Goal: Task Accomplishment & Management: Complete application form

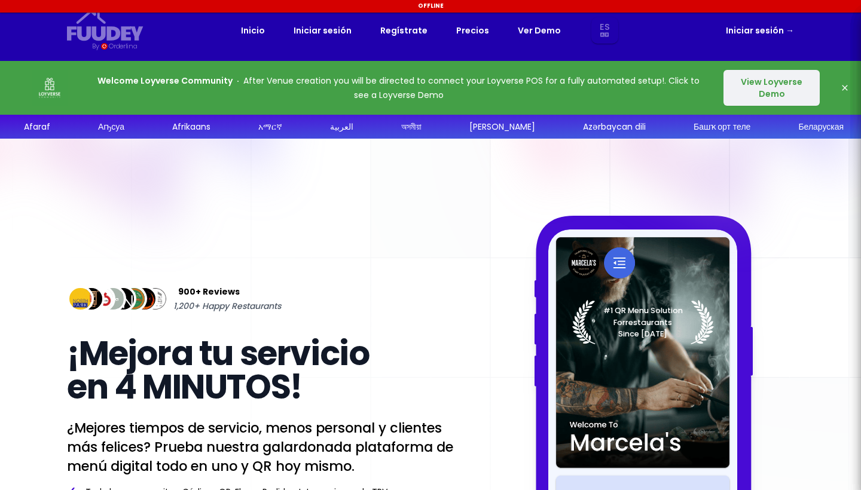
select select "es"
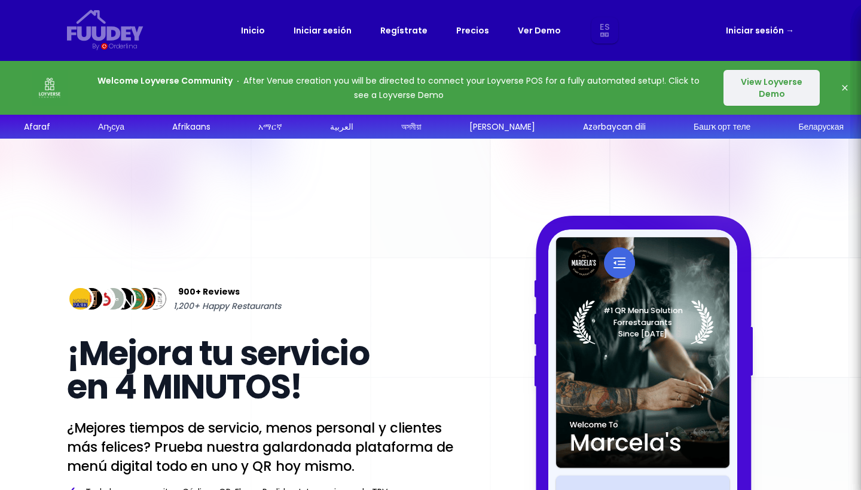
click at [758, 86] on button "View Loyverse Demo" at bounding box center [771, 88] width 96 height 36
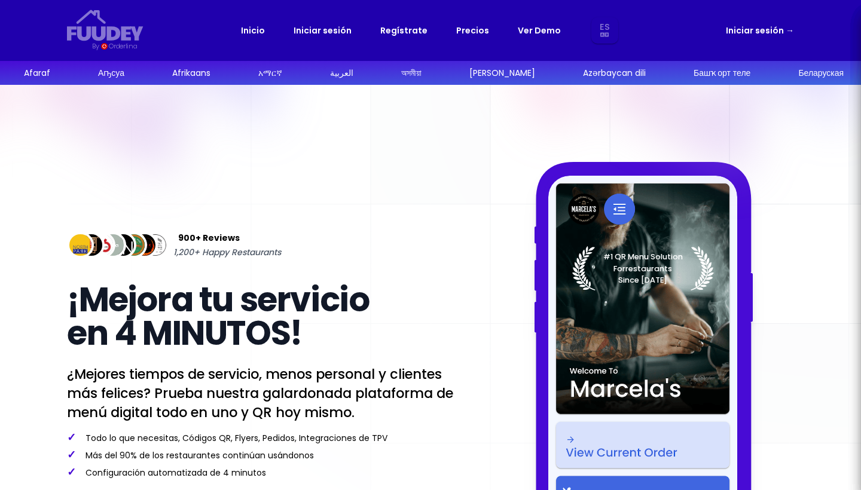
select select "es"
click at [733, 25] on link "Iniciar sesión →" at bounding box center [760, 30] width 68 height 14
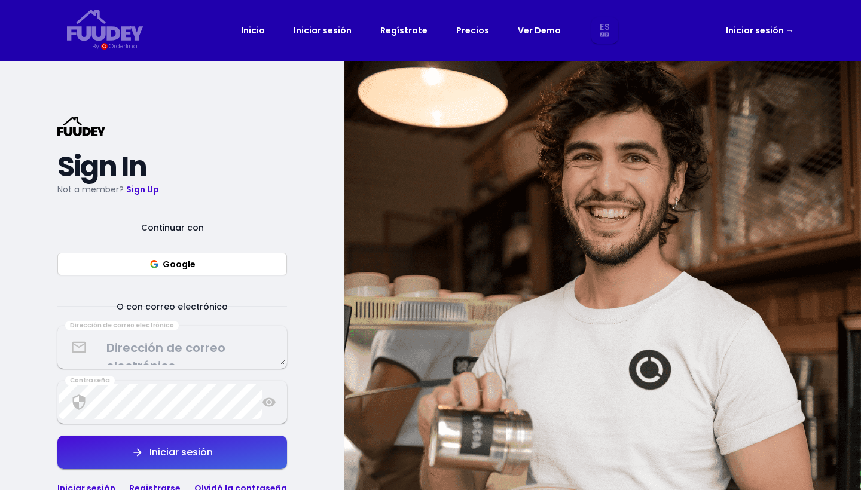
select select "es"
click at [726, 42] on nav "Fuudey {/* Added fill="currentColor" here */} {/* This rectangle defines the ba…" at bounding box center [430, 30] width 765 height 61
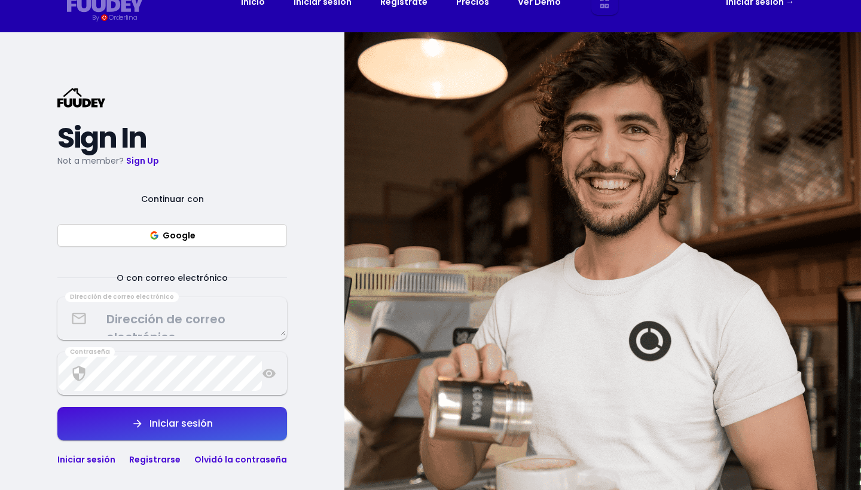
scroll to position [33, 0]
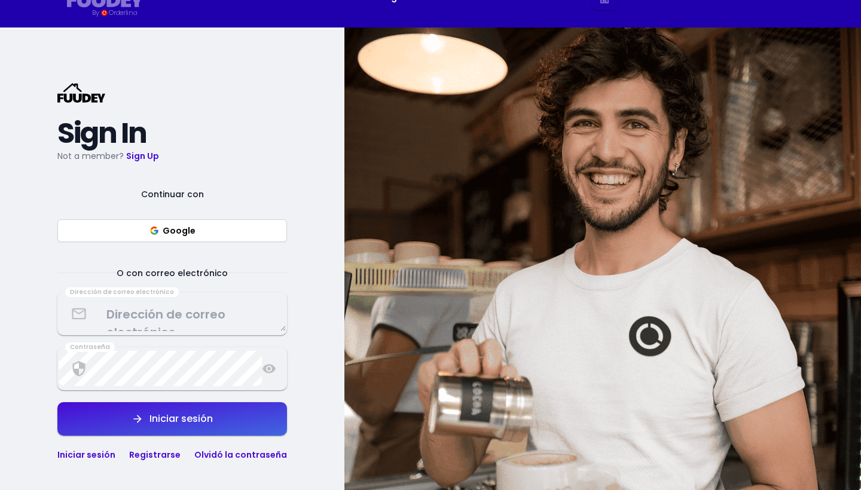
click at [151, 159] on link "Sign Up" at bounding box center [142, 156] width 33 height 12
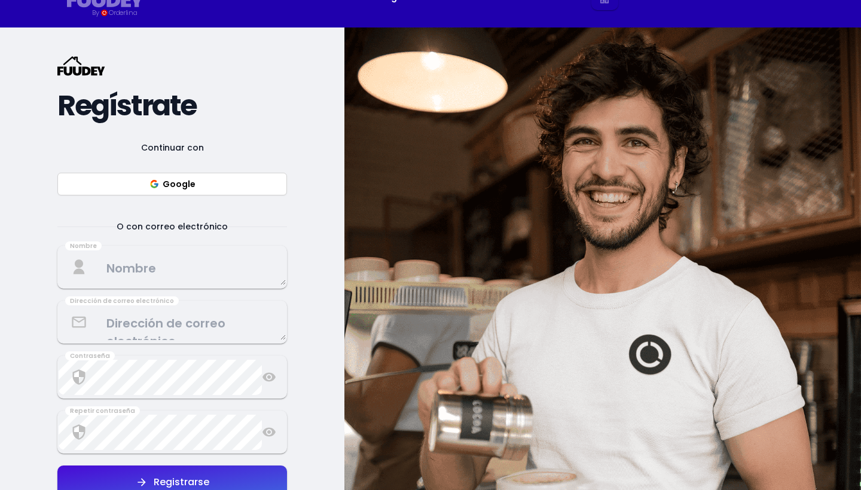
click at [152, 191] on button "Google" at bounding box center [172, 184] width 230 height 23
select select "es"
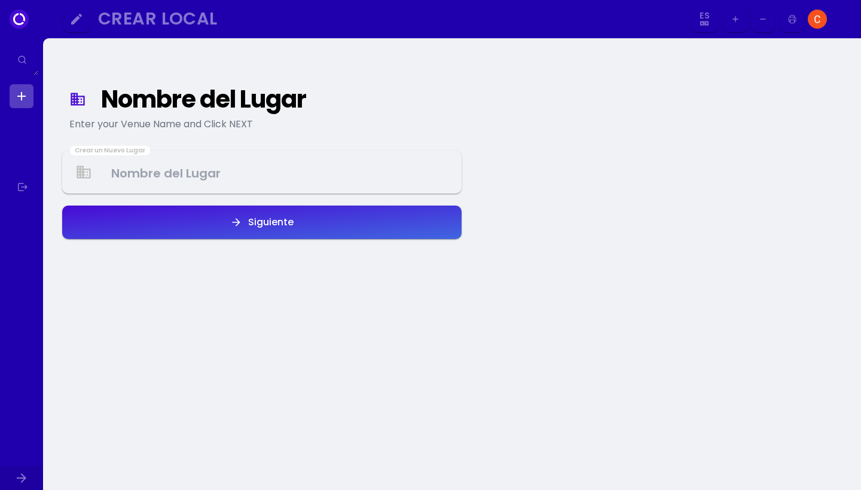
click at [291, 177] on Venue at bounding box center [261, 172] width 397 height 35
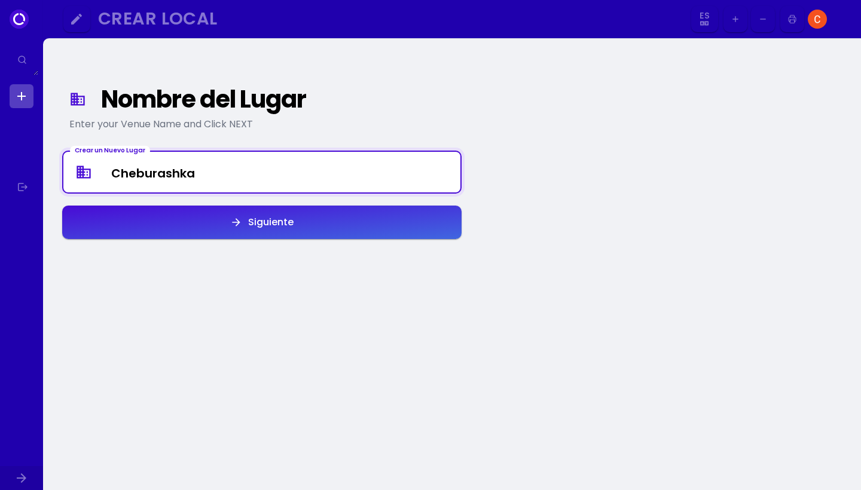
type Venue "Cheburashka"
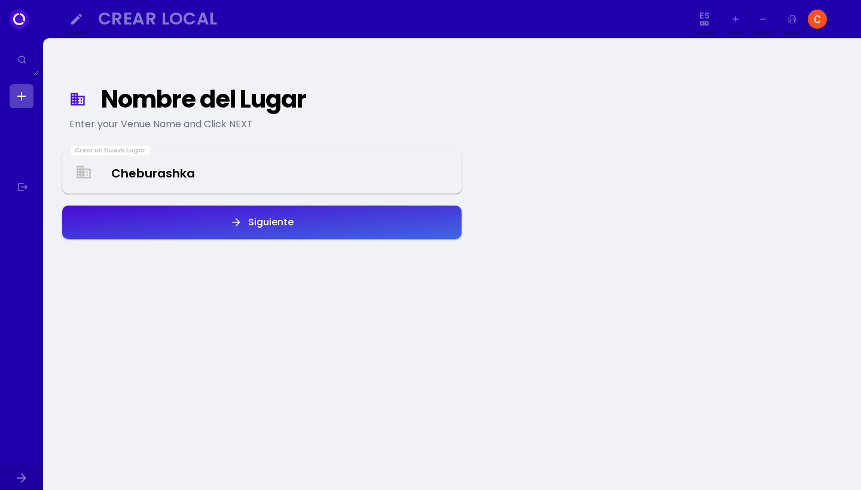
click at [279, 225] on div "Siguiente" at bounding box center [267, 223] width 51 height 10
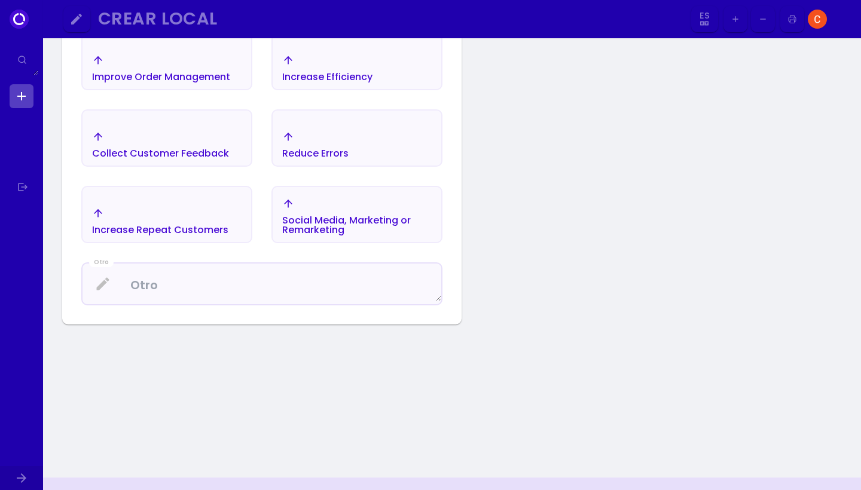
scroll to position [445, 0]
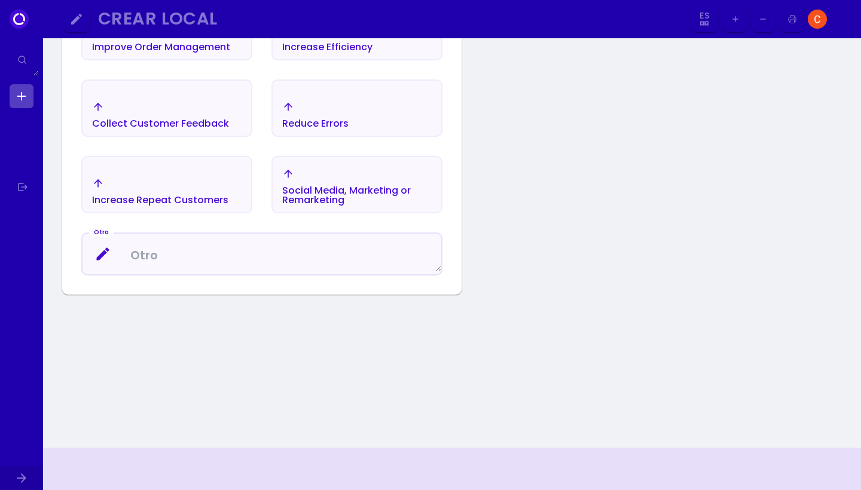
click at [210, 242] on textarea at bounding box center [262, 254] width 359 height 35
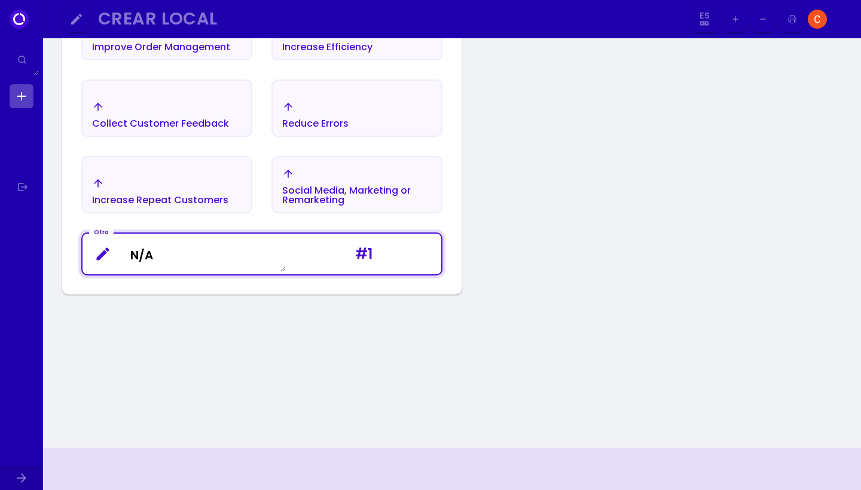
type textarea "N/A"
click at [201, 324] on div "Nombre del Lugar Enter your Venue Name and Click NEXT I want to... Choose the 3…" at bounding box center [262, 20] width 419 height 836
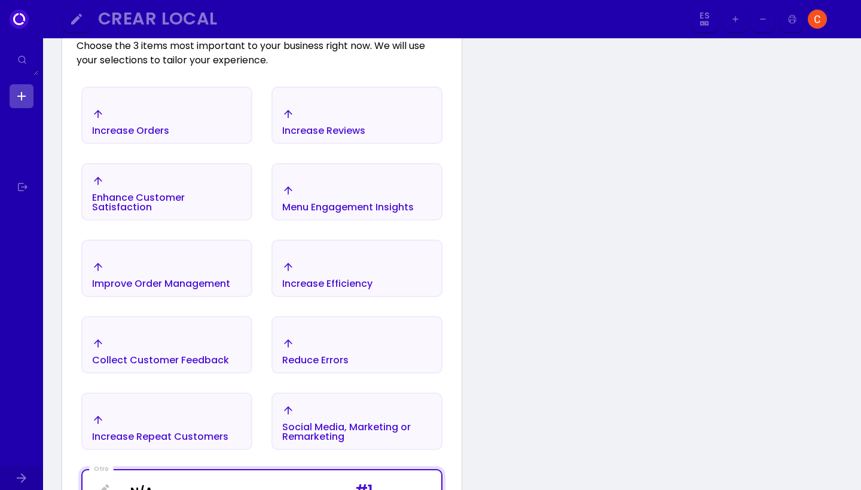
scroll to position [206, 0]
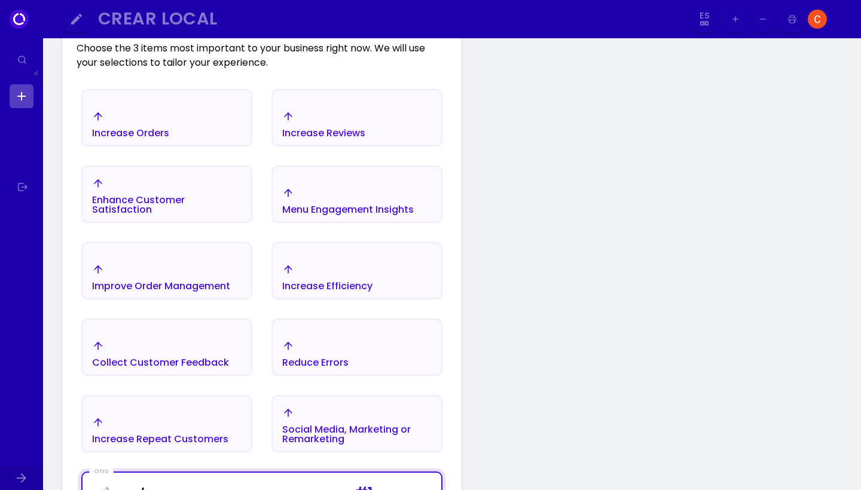
click at [183, 224] on div "Increase Orders Increase Reviews Enhance Customer Satisfaction Menu Engagement …" at bounding box center [262, 301] width 371 height 435
click at [179, 145] on div "Improve Order Management" at bounding box center [167, 124] width 169 height 42
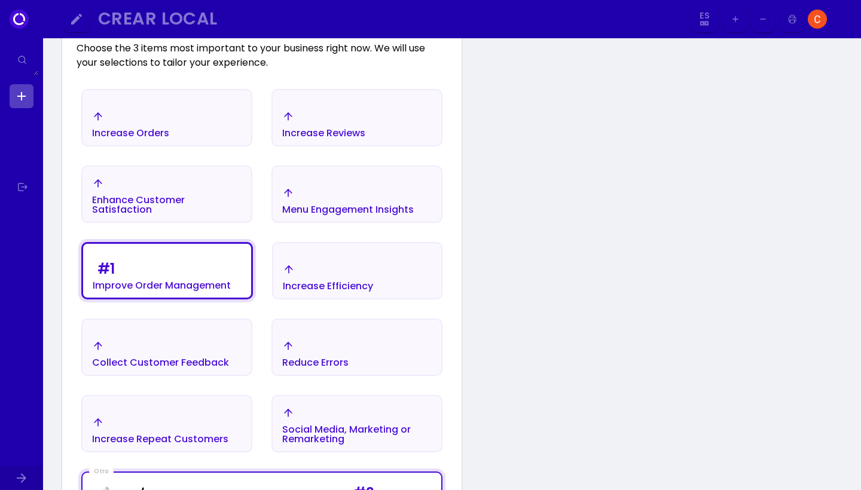
click at [169, 138] on div "Enhance Customer Satisfaction" at bounding box center [130, 134] width 77 height 10
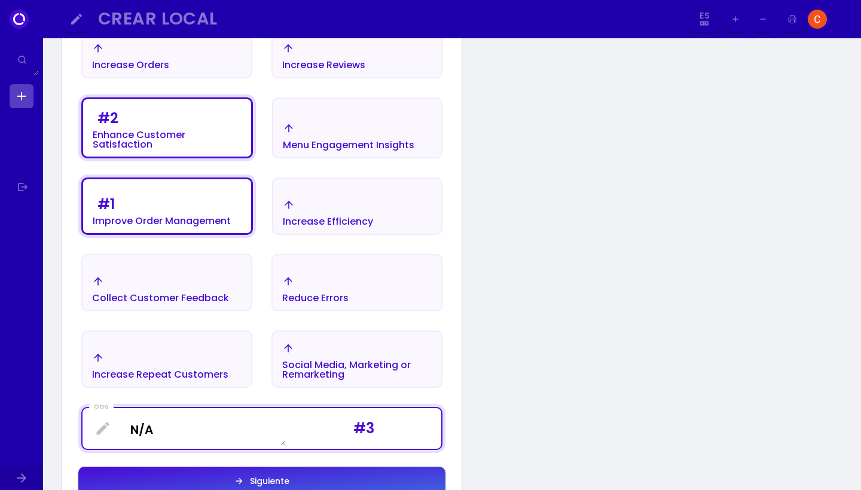
click at [251, 77] on div "Increase Efficiency" at bounding box center [167, 56] width 169 height 42
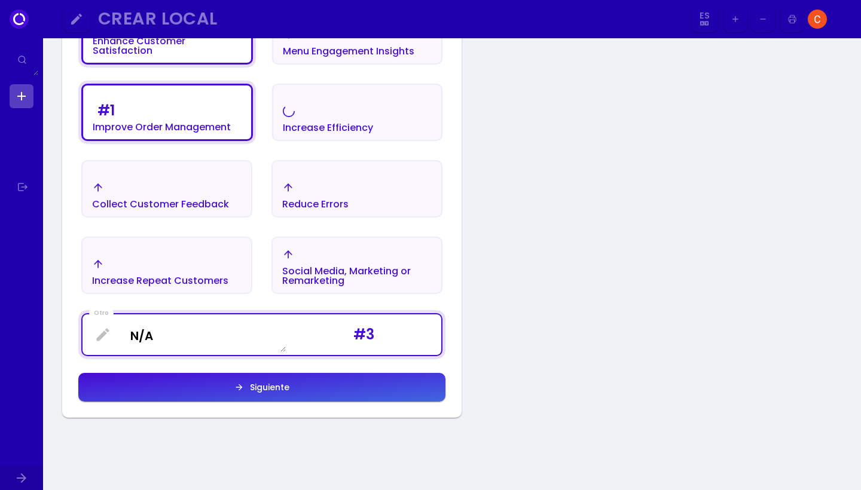
scroll to position [393, 0]
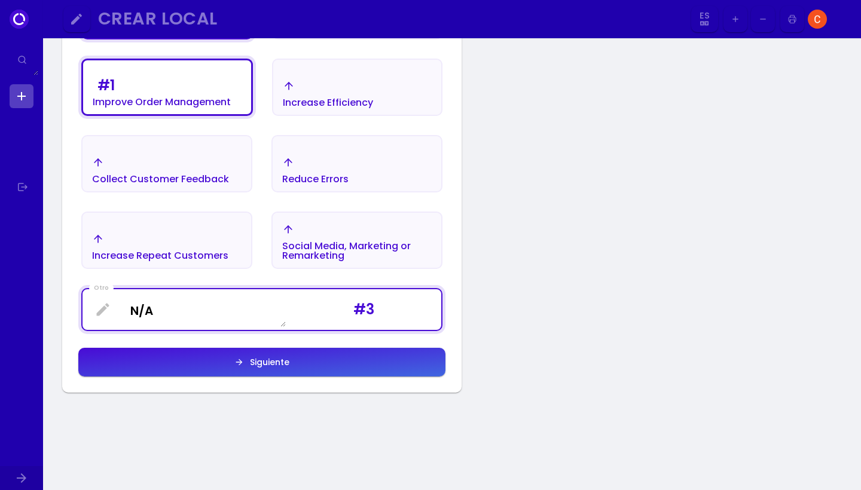
click at [289, 359] on div "Siguiente" at bounding box center [266, 362] width 45 height 8
select select "es"
